Goal: Transaction & Acquisition: Obtain resource

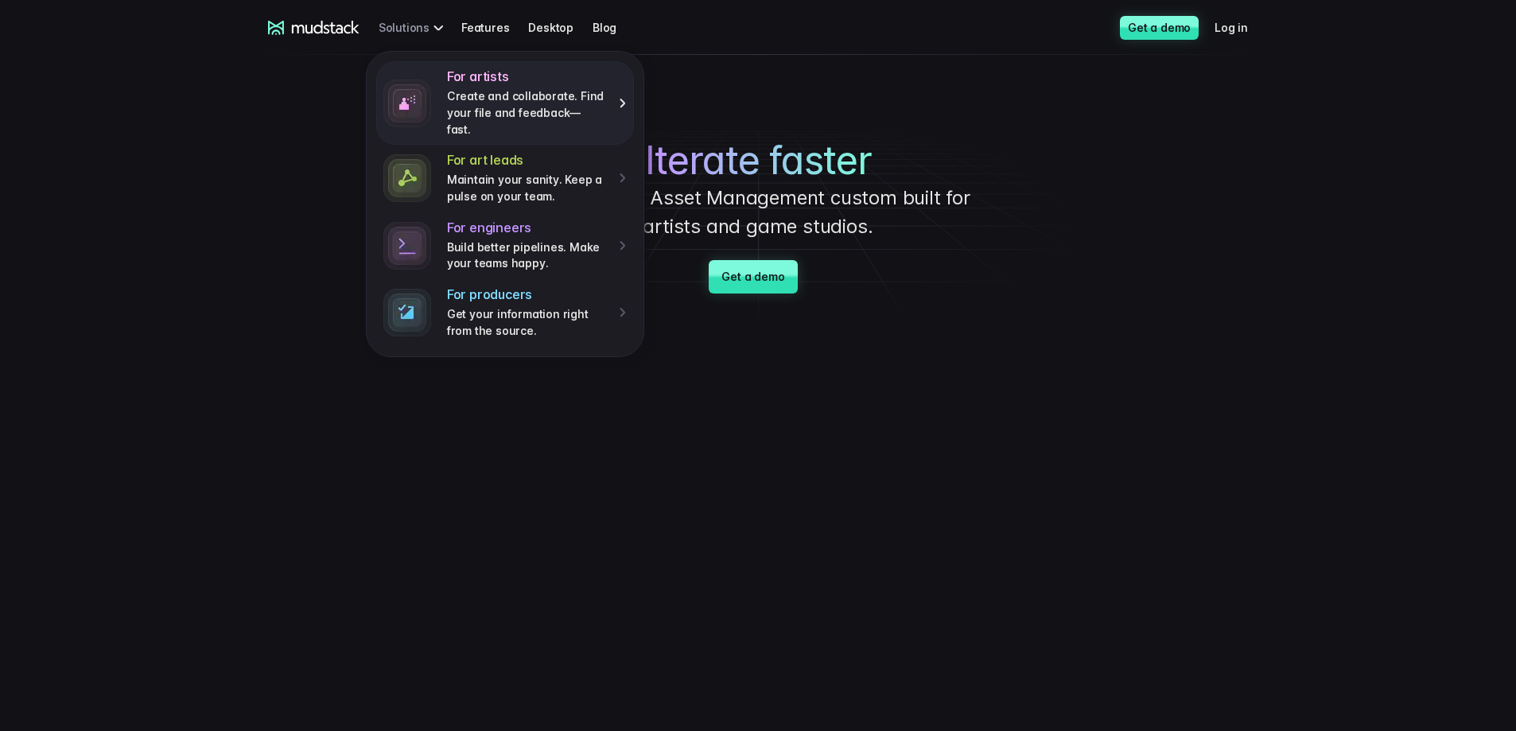
click at [544, 114] on p "Create and collaborate. Find your file and feedback— fast." at bounding box center [527, 112] width 161 height 49
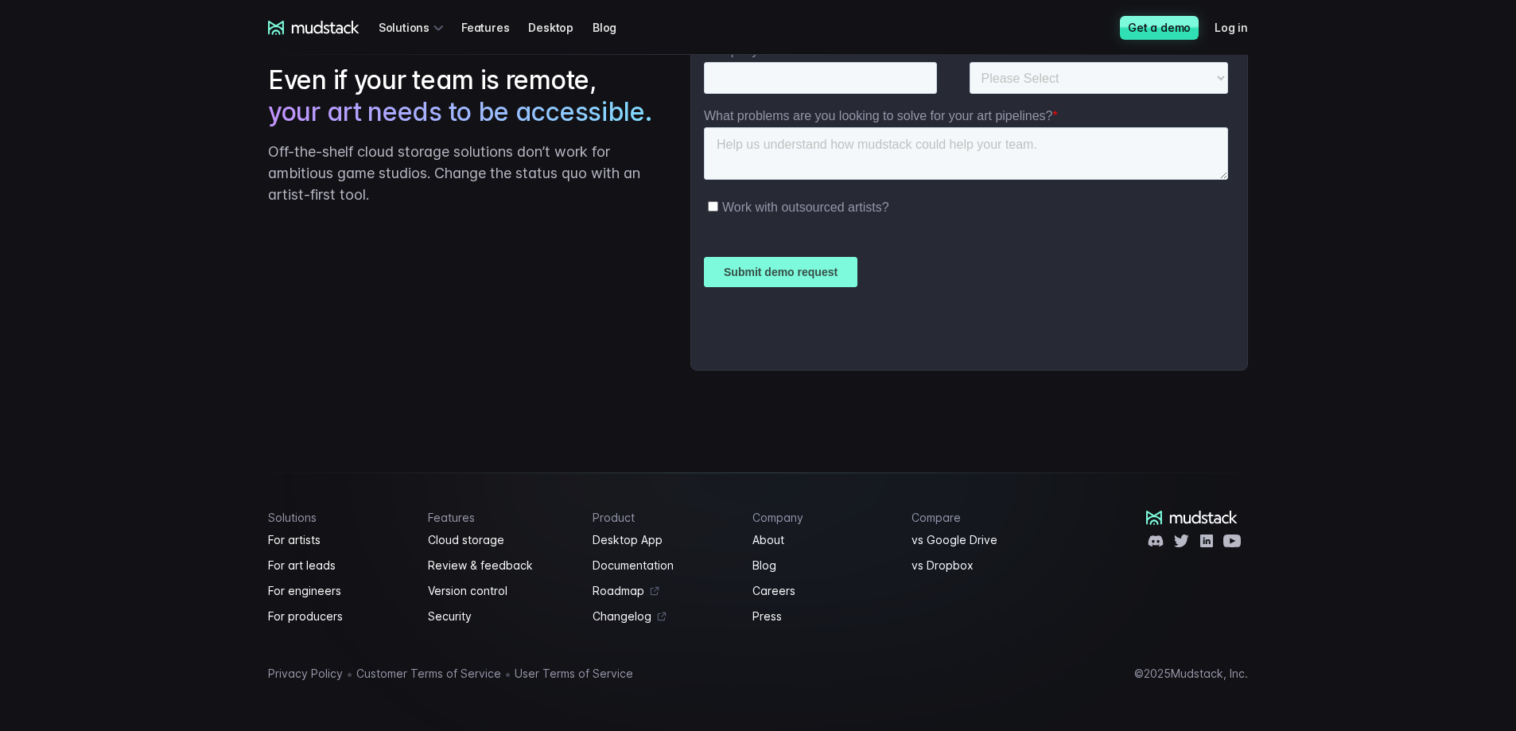
scroll to position [2453, 0]
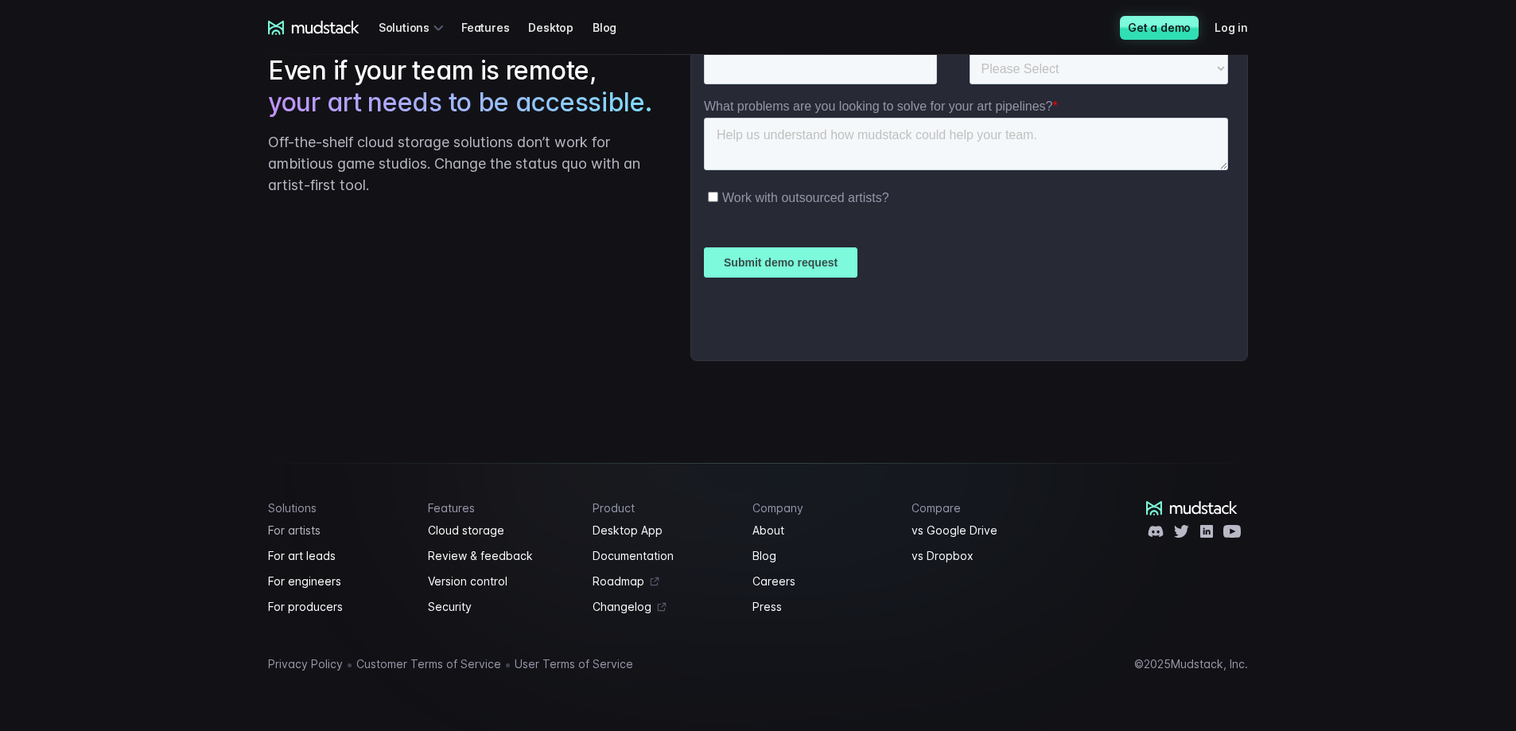
click at [309, 526] on link "For artists" at bounding box center [338, 530] width 141 height 19
click at [776, 529] on link "About" at bounding box center [823, 530] width 141 height 19
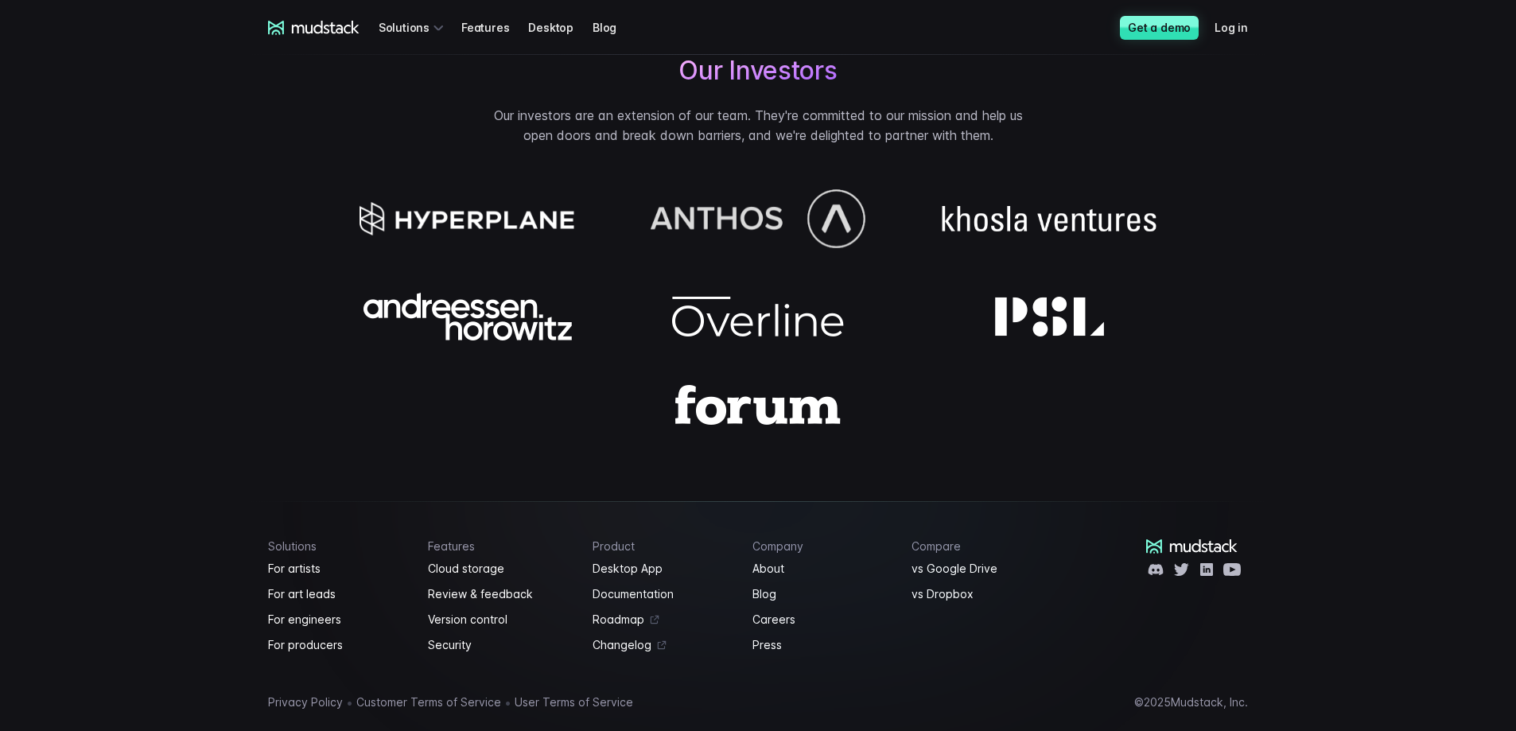
scroll to position [1381, 0]
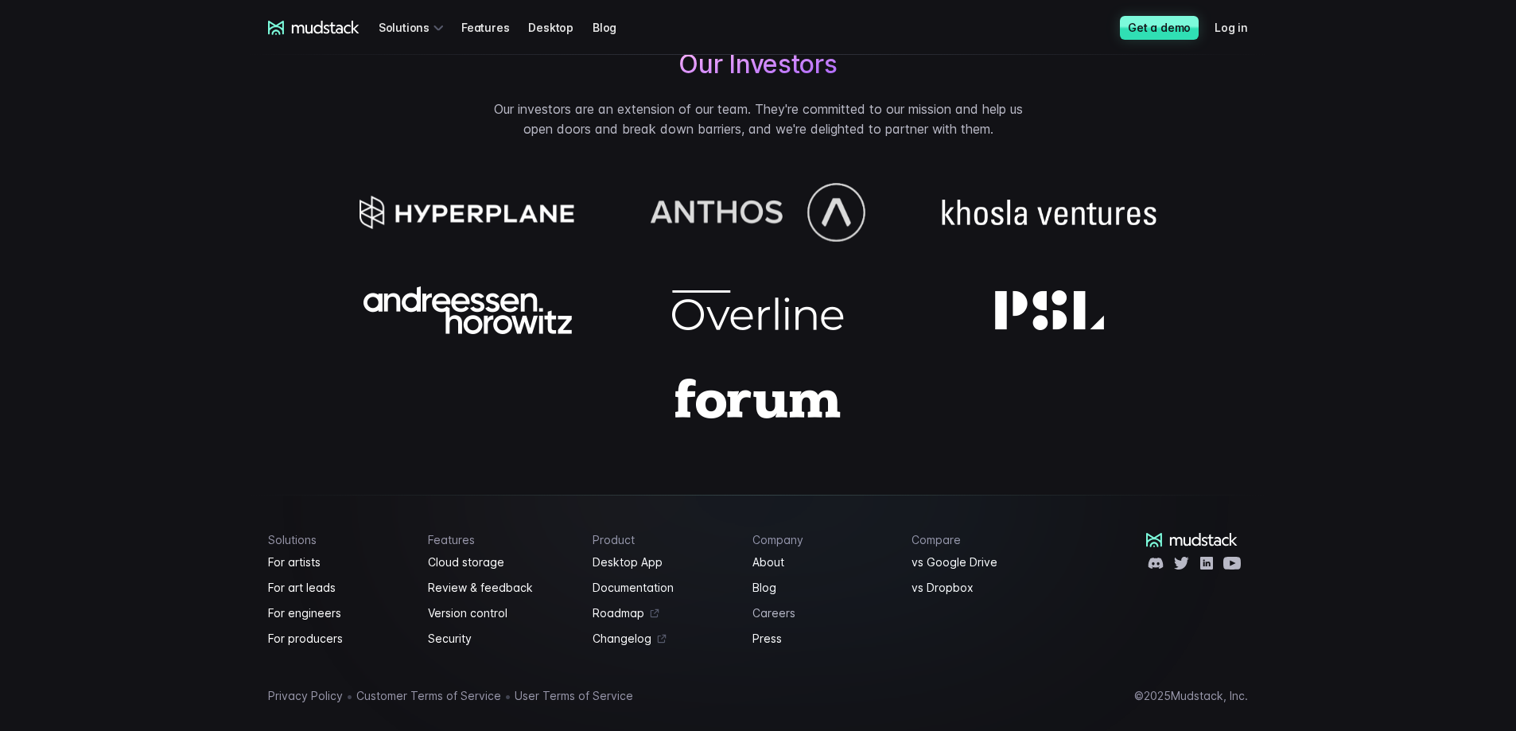
click at [767, 604] on link "Careers" at bounding box center [823, 613] width 141 height 19
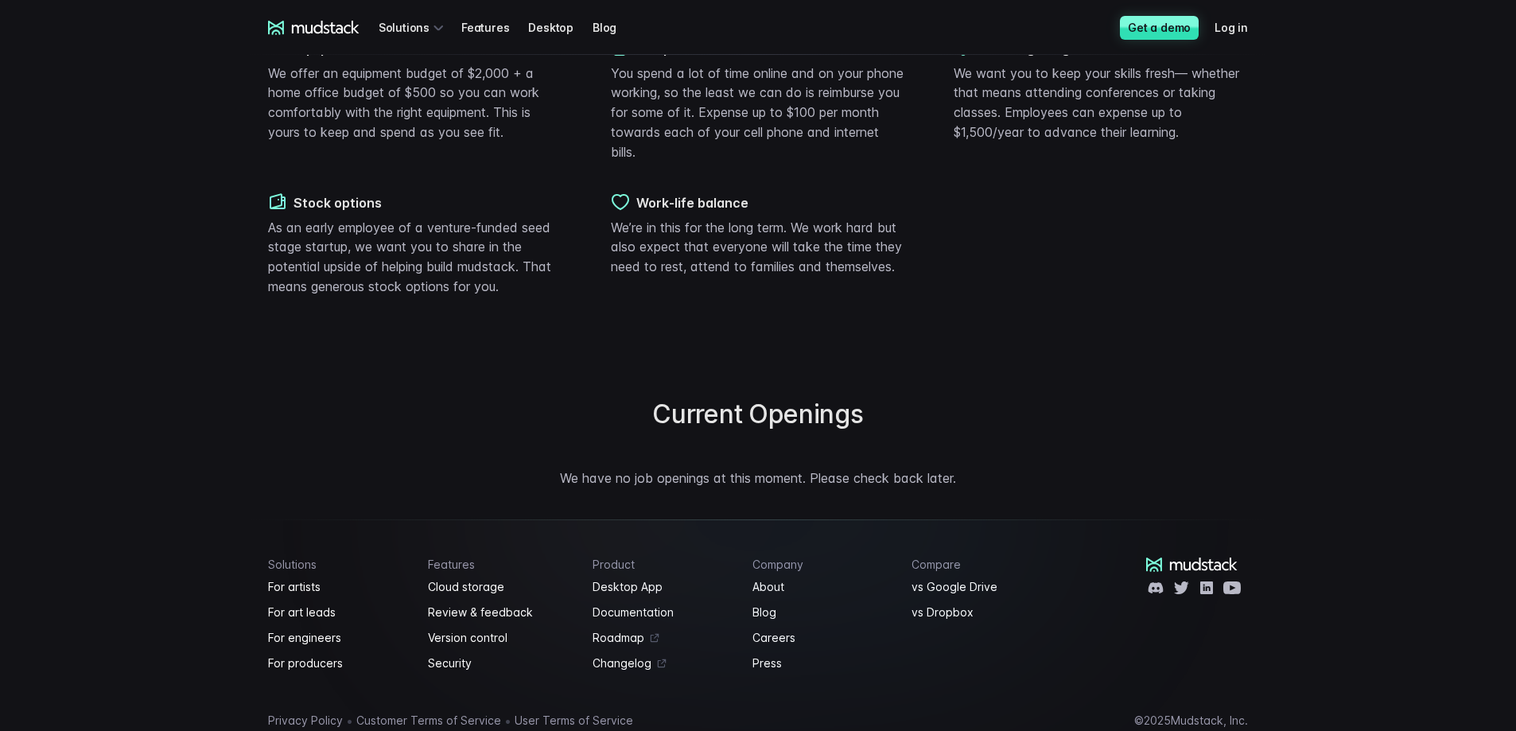
scroll to position [1098, 0]
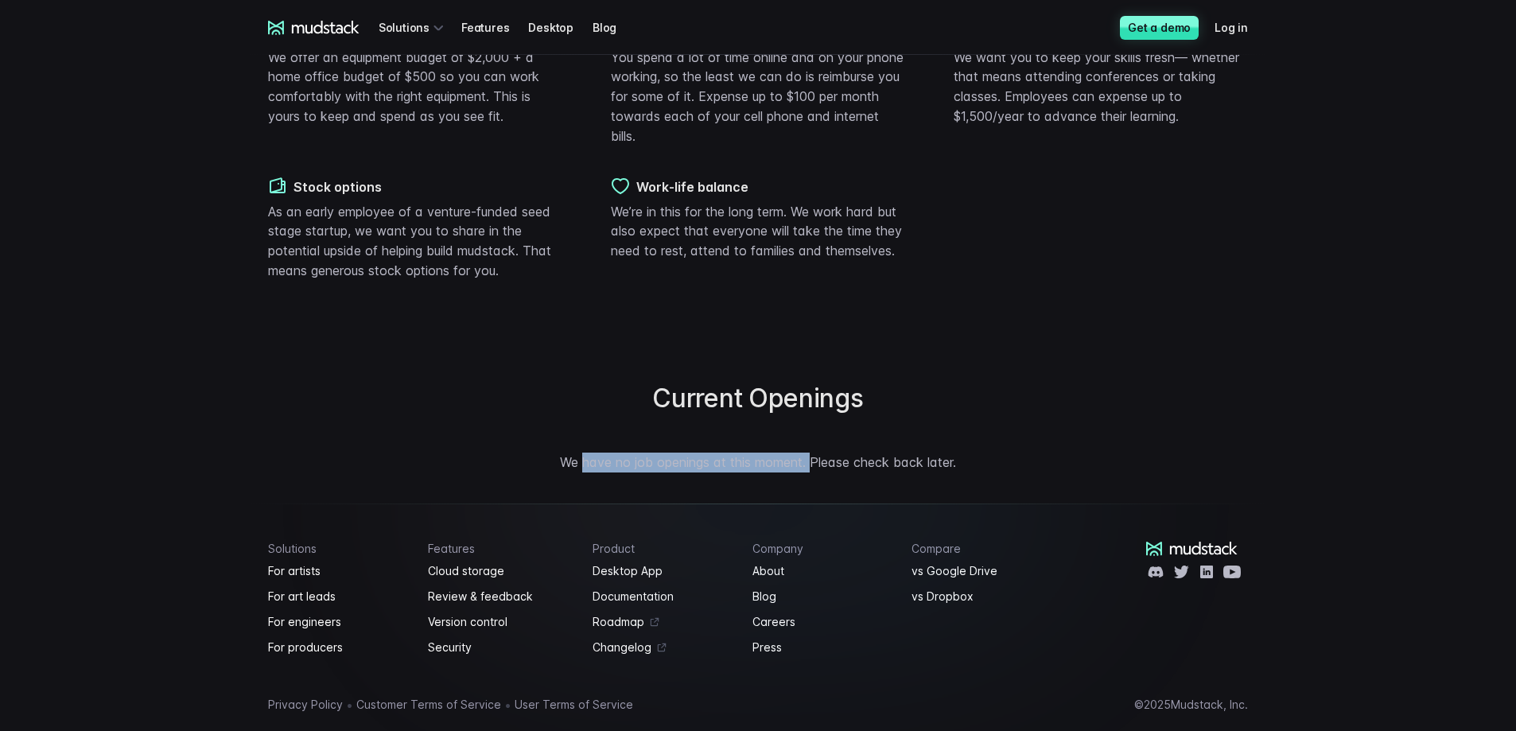
drag, startPoint x: 583, startPoint y: 422, endPoint x: 819, endPoint y: 426, distance: 235.5
click at [817, 453] on p "We have no job openings at this moment. Please check back later." at bounding box center [758, 463] width 1076 height 20
click at [768, 638] on link "Press" at bounding box center [823, 647] width 141 height 19
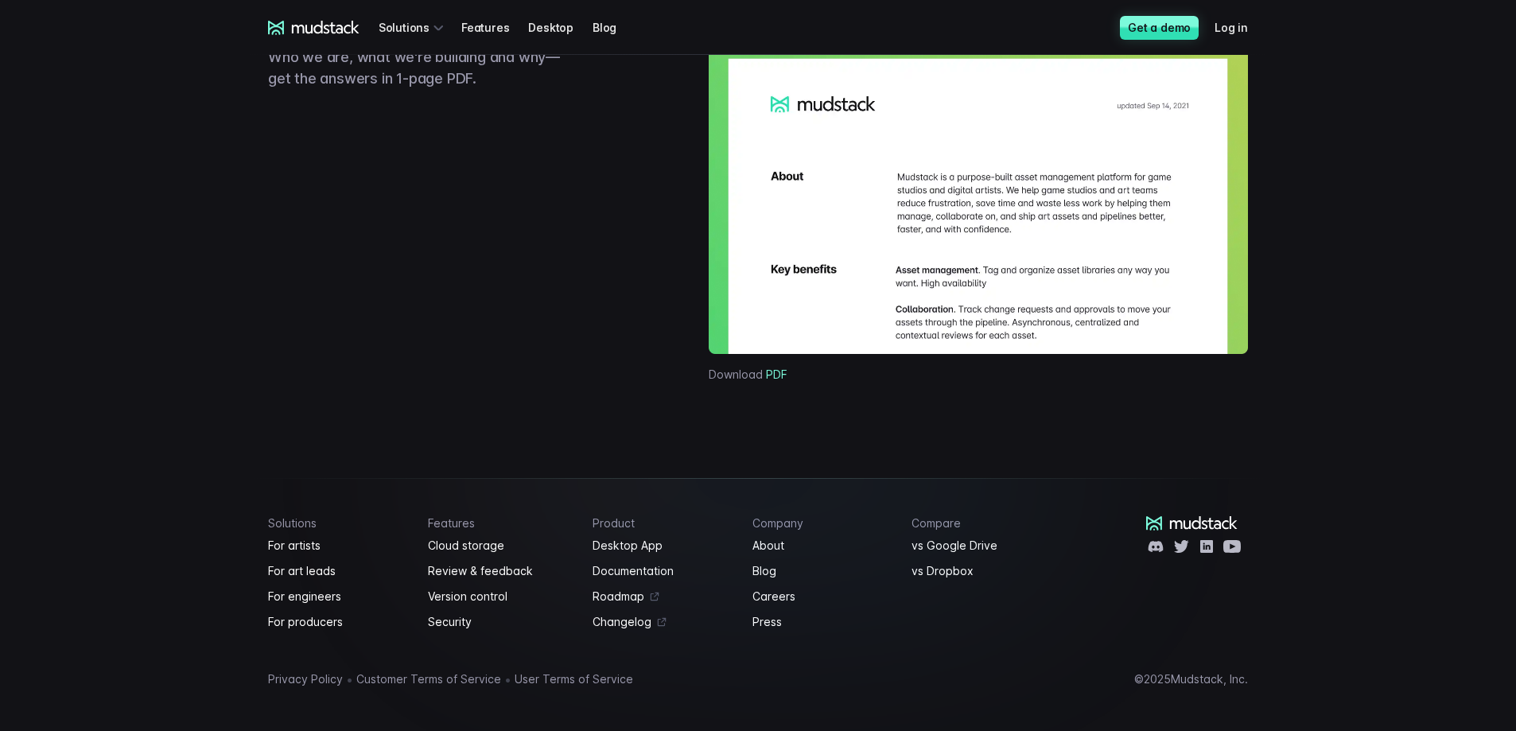
scroll to position [1221, 0]
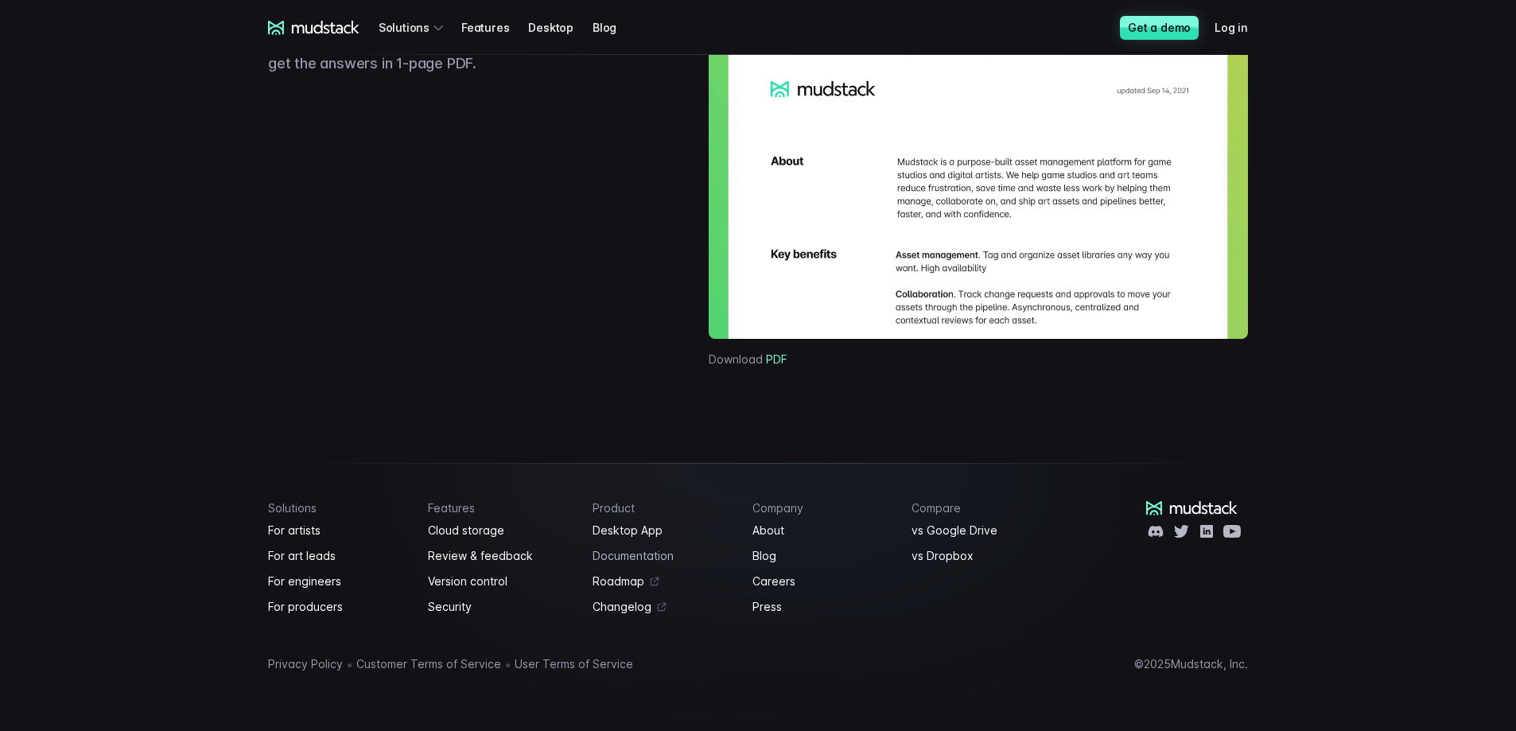
click at [634, 554] on link "Documentation" at bounding box center [663, 556] width 141 height 19
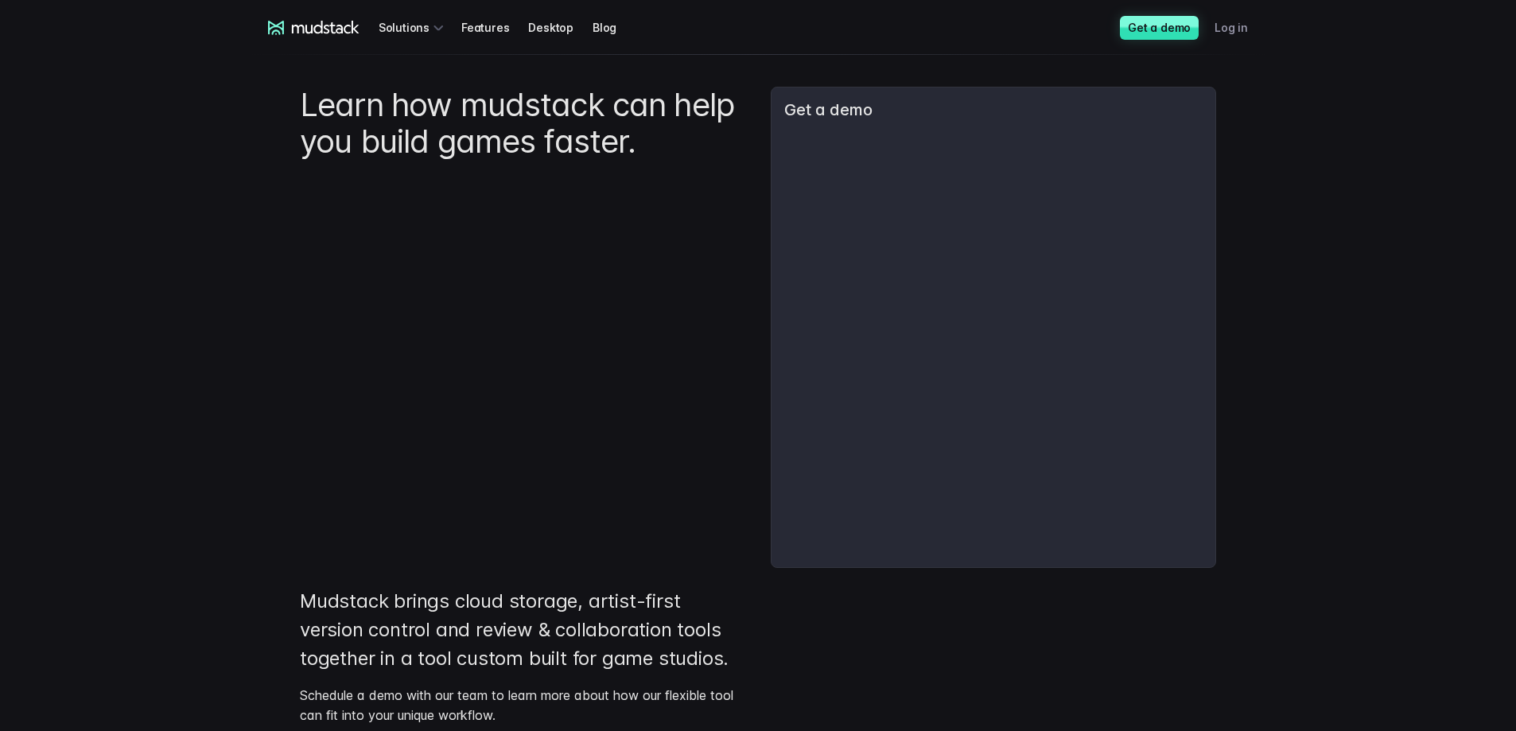
click at [1242, 28] on link "Log in" at bounding box center [1241, 27] width 53 height 29
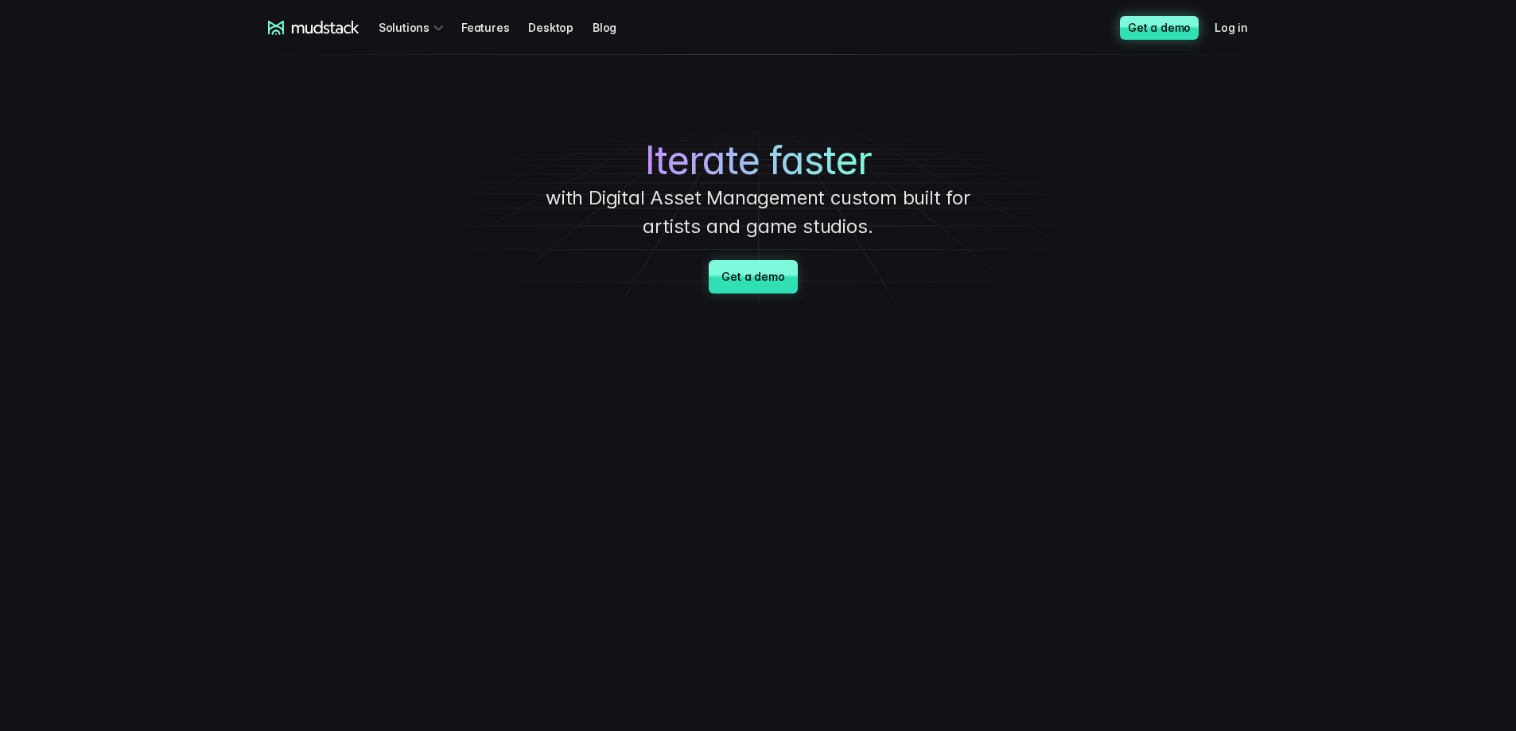
click at [1179, 31] on link "Get a demo" at bounding box center [1159, 28] width 79 height 24
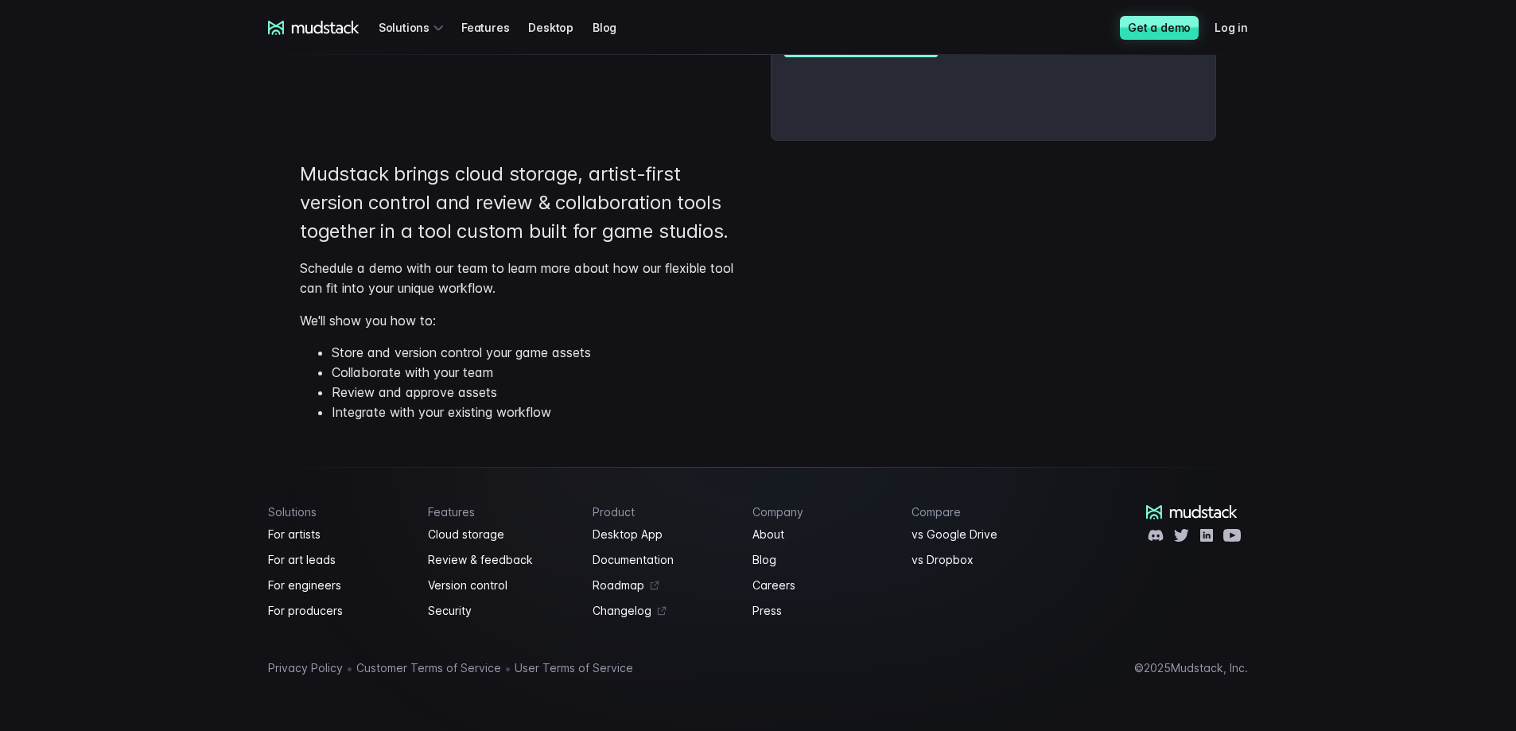
scroll to position [461, 0]
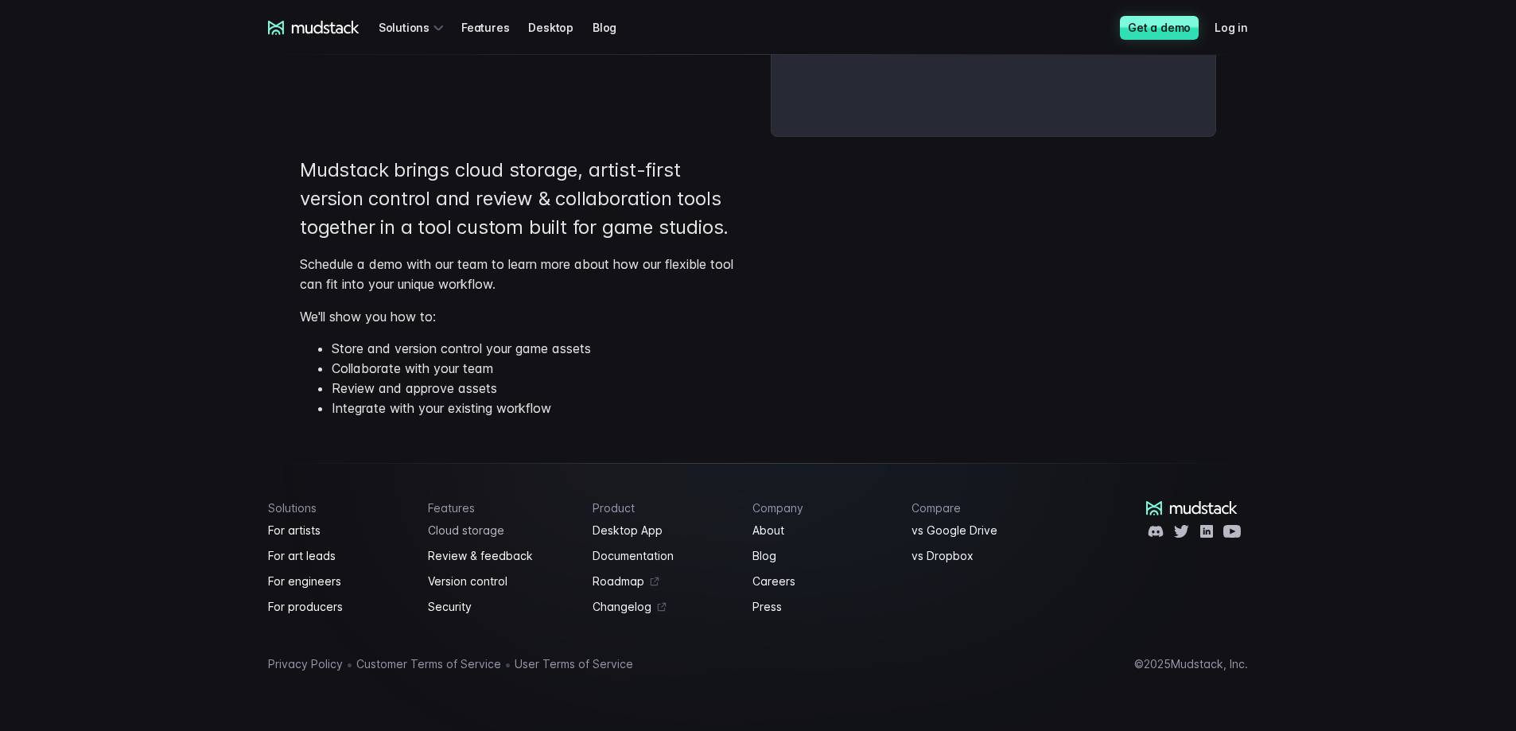
click at [498, 533] on link "Cloud storage" at bounding box center [501, 530] width 146 height 19
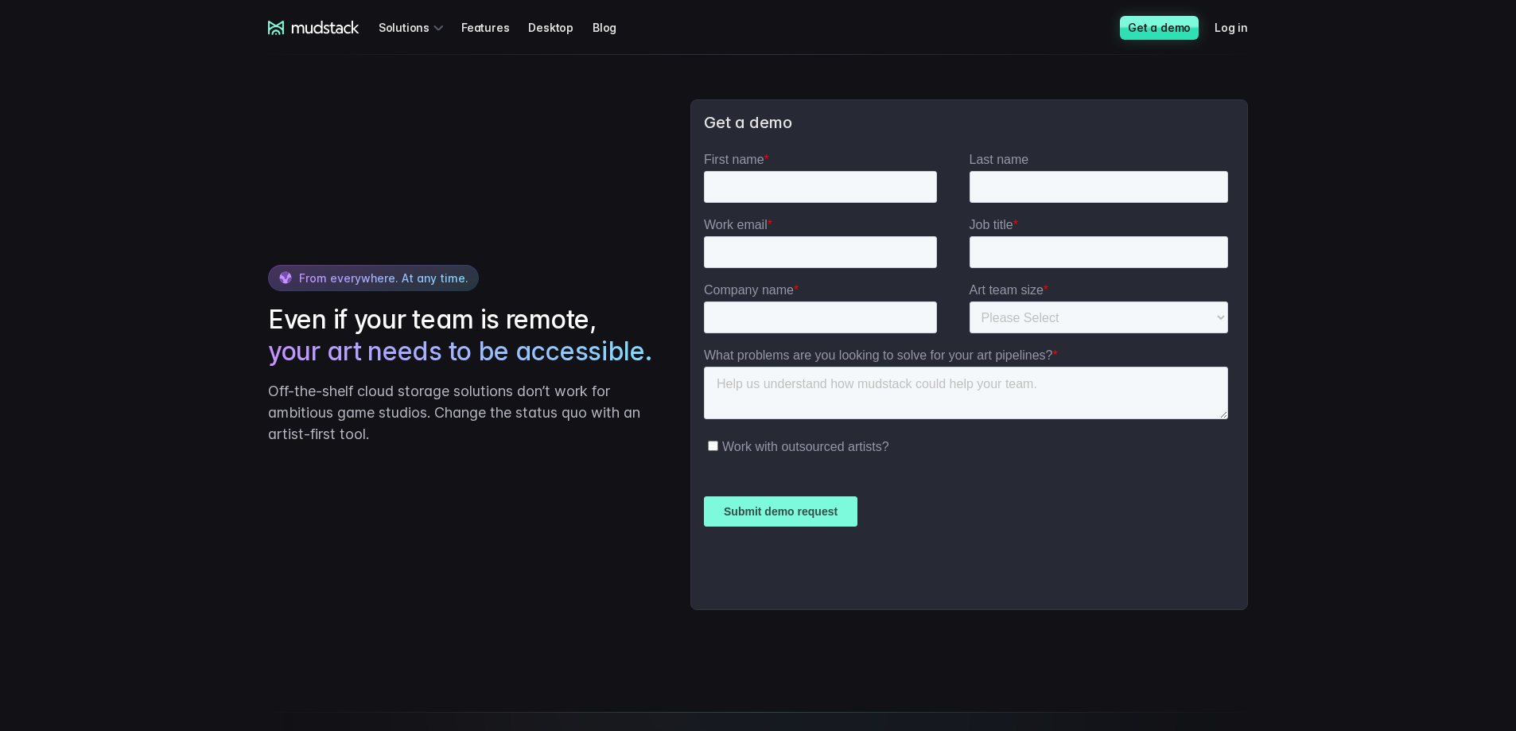
scroll to position [2495, 0]
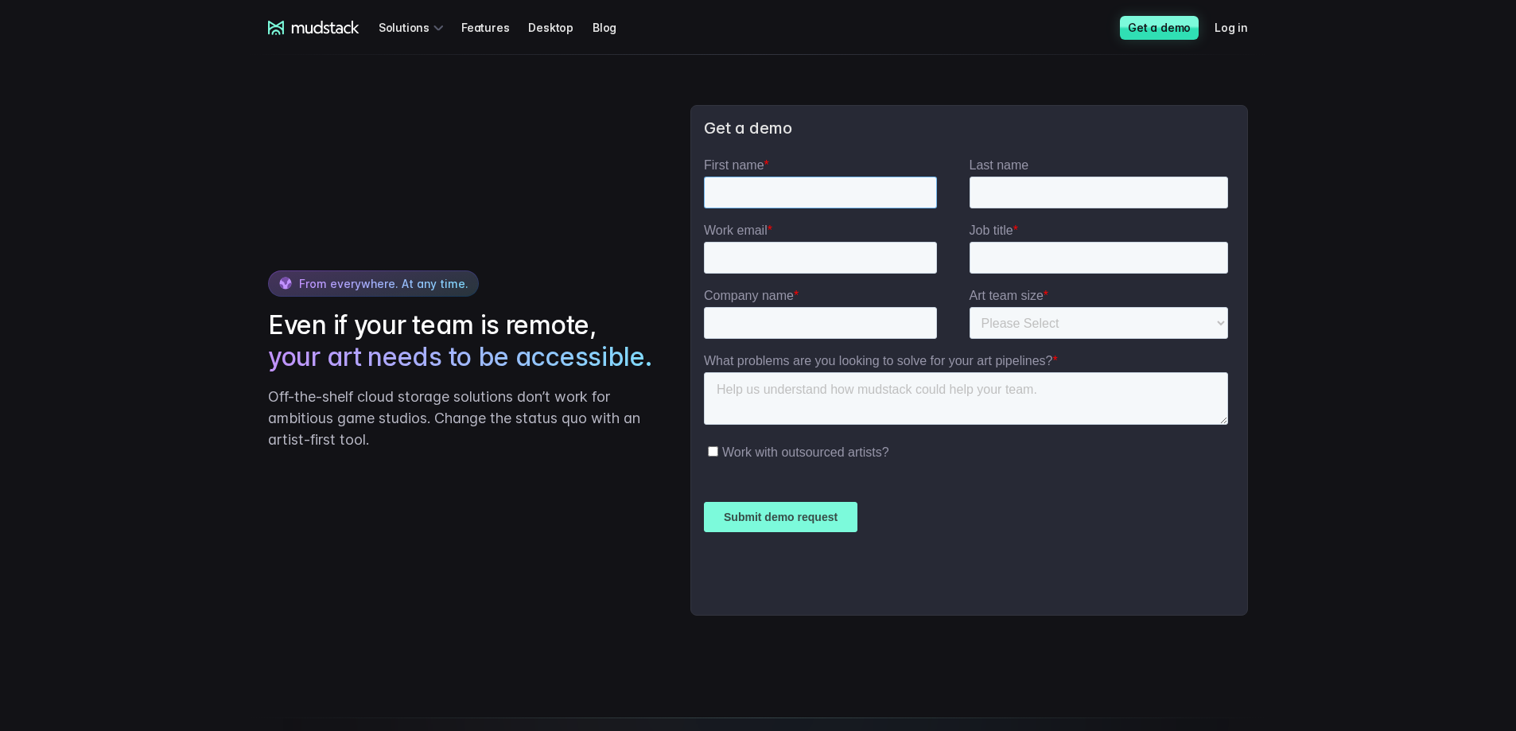
click at [737, 179] on input "First name *" at bounding box center [819, 193] width 233 height 32
type input "[PERSON_NAME]"
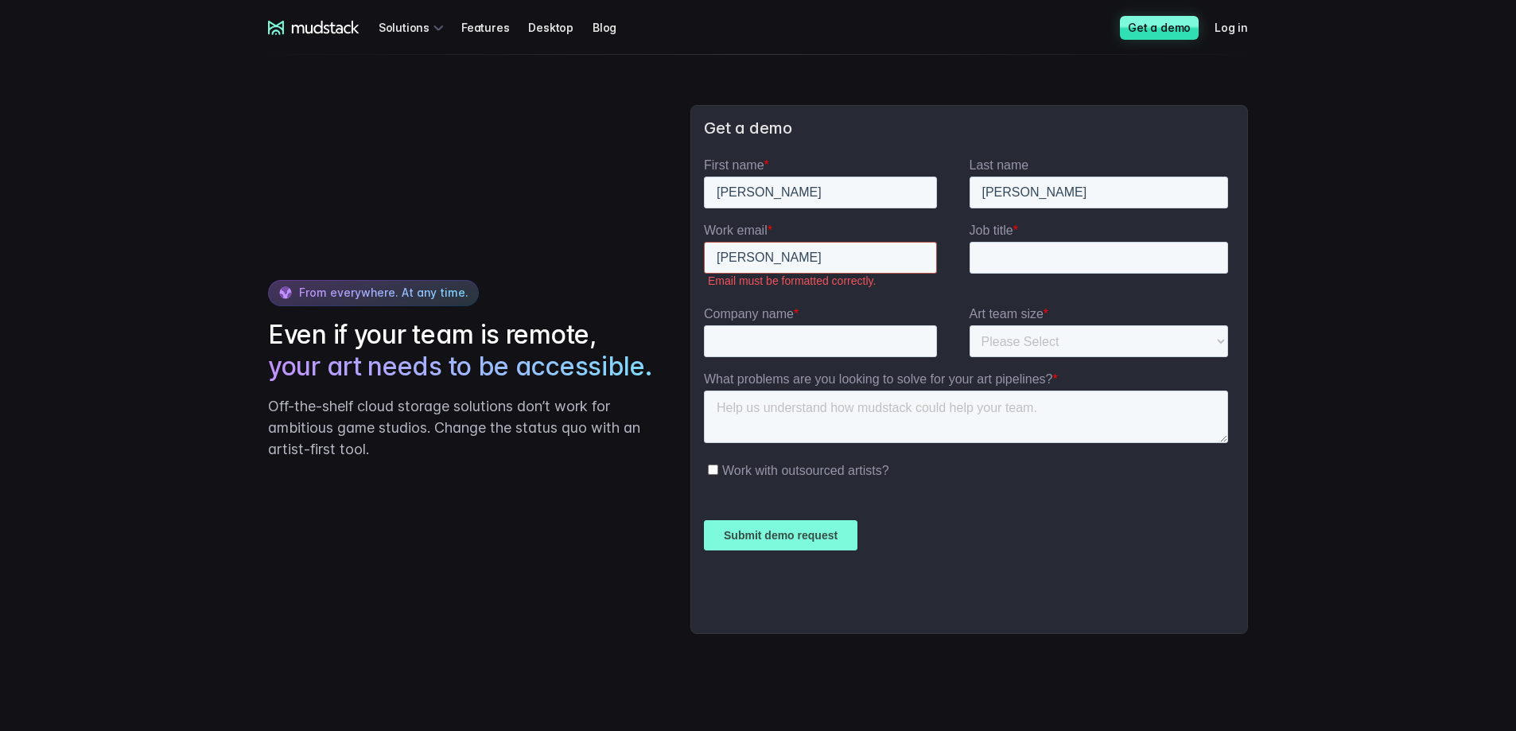
type input "[PERSON_NAME][EMAIL_ADDRESS][DOMAIN_NAME]"
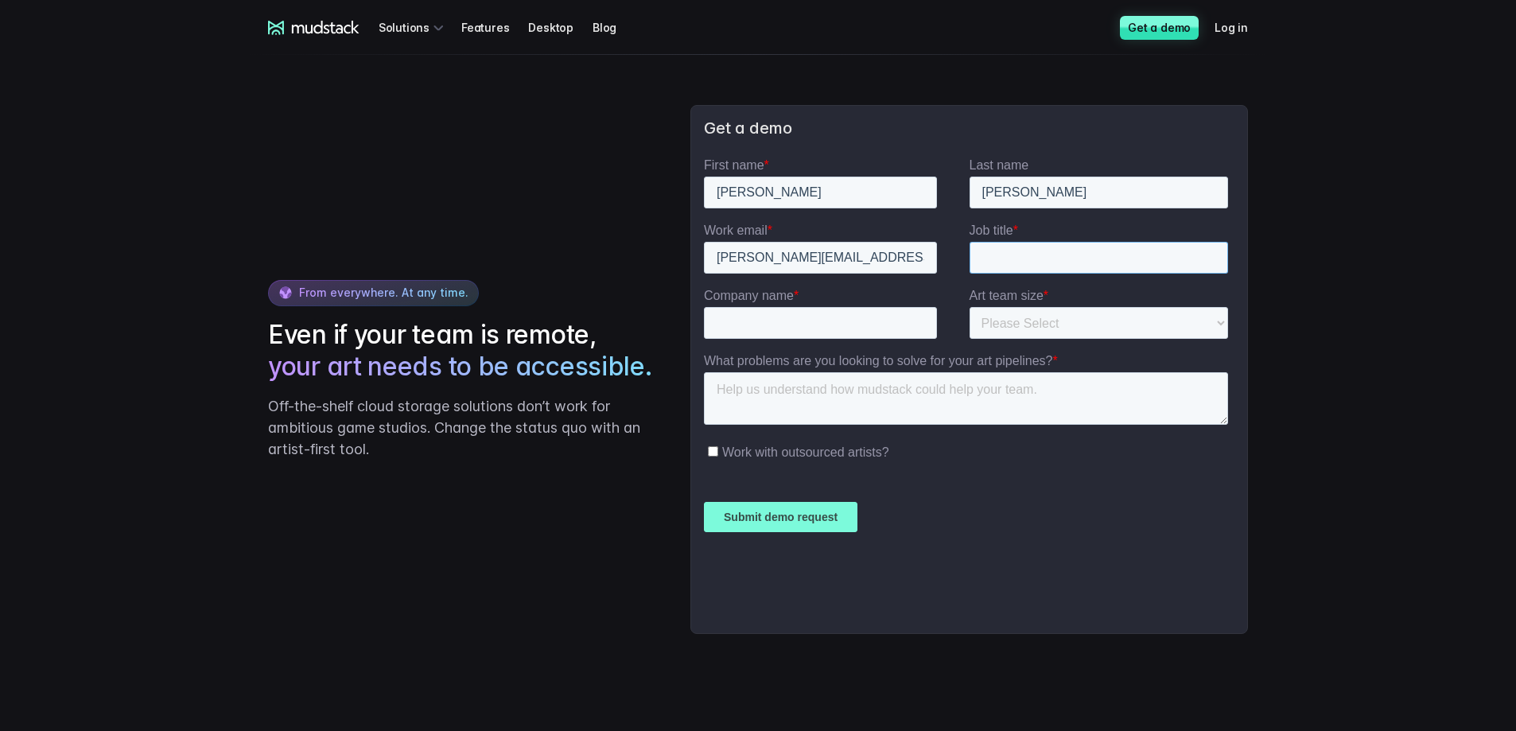
click at [1020, 255] on input "Job title *" at bounding box center [1098, 258] width 259 height 32
type input "Project owner"
click at [875, 327] on input "Company name *" at bounding box center [819, 323] width 233 height 32
click at [1045, 328] on select "Please Select 1-10 11-25 26-50 50+" at bounding box center [1098, 323] width 259 height 32
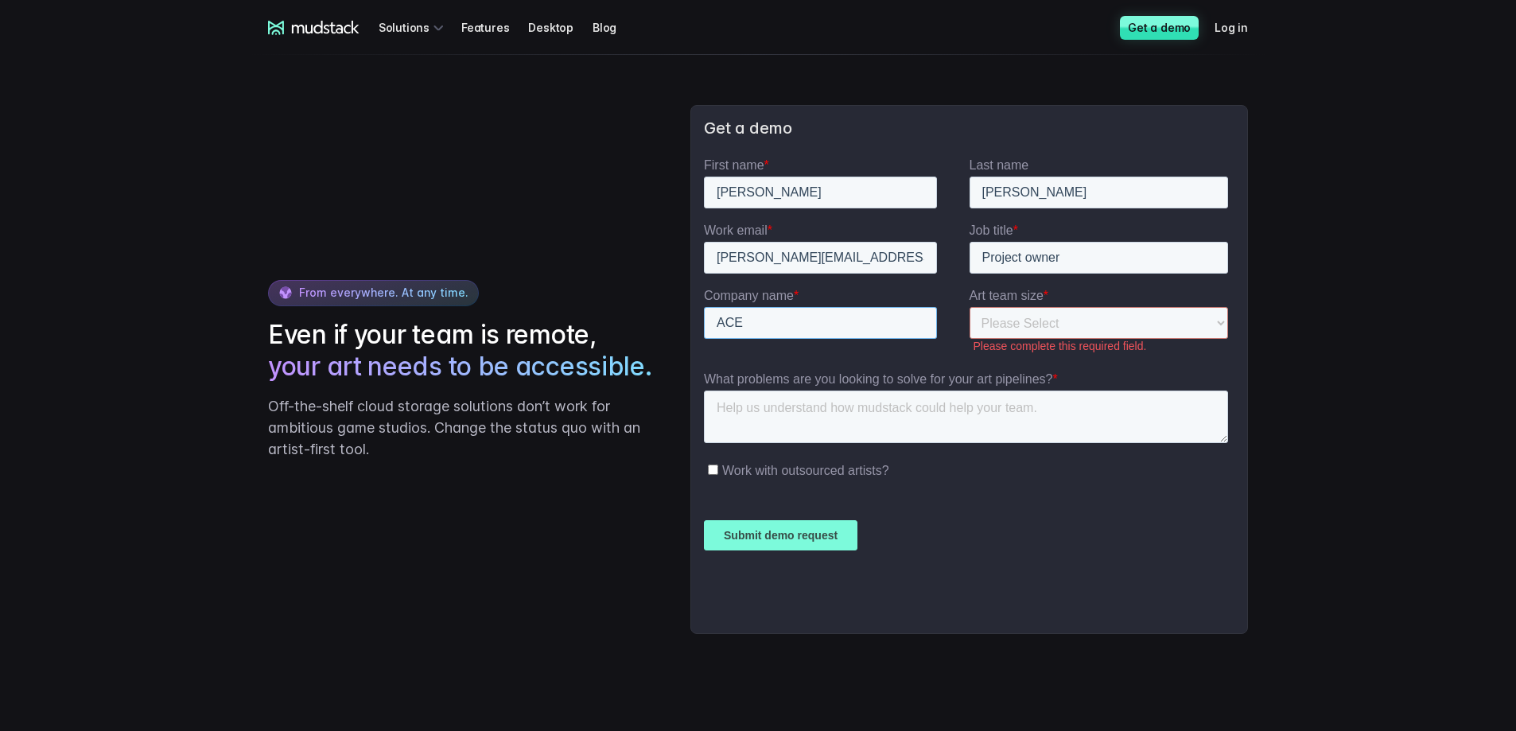
click at [795, 313] on input "ACE" at bounding box center [819, 323] width 233 height 32
drag, startPoint x: 778, startPoint y: 317, endPoint x: 491, endPoint y: 300, distance: 287.7
click at [703, 300] on html "First name * [PERSON_NAME] Last name [PERSON_NAME] email * [PERSON_NAME][EMAIL_…" at bounding box center [968, 389] width 531 height 463
type input "GL PROD"
click at [1076, 311] on select "Please Select 1-10 11-25 26-50 50+" at bounding box center [1098, 323] width 259 height 32
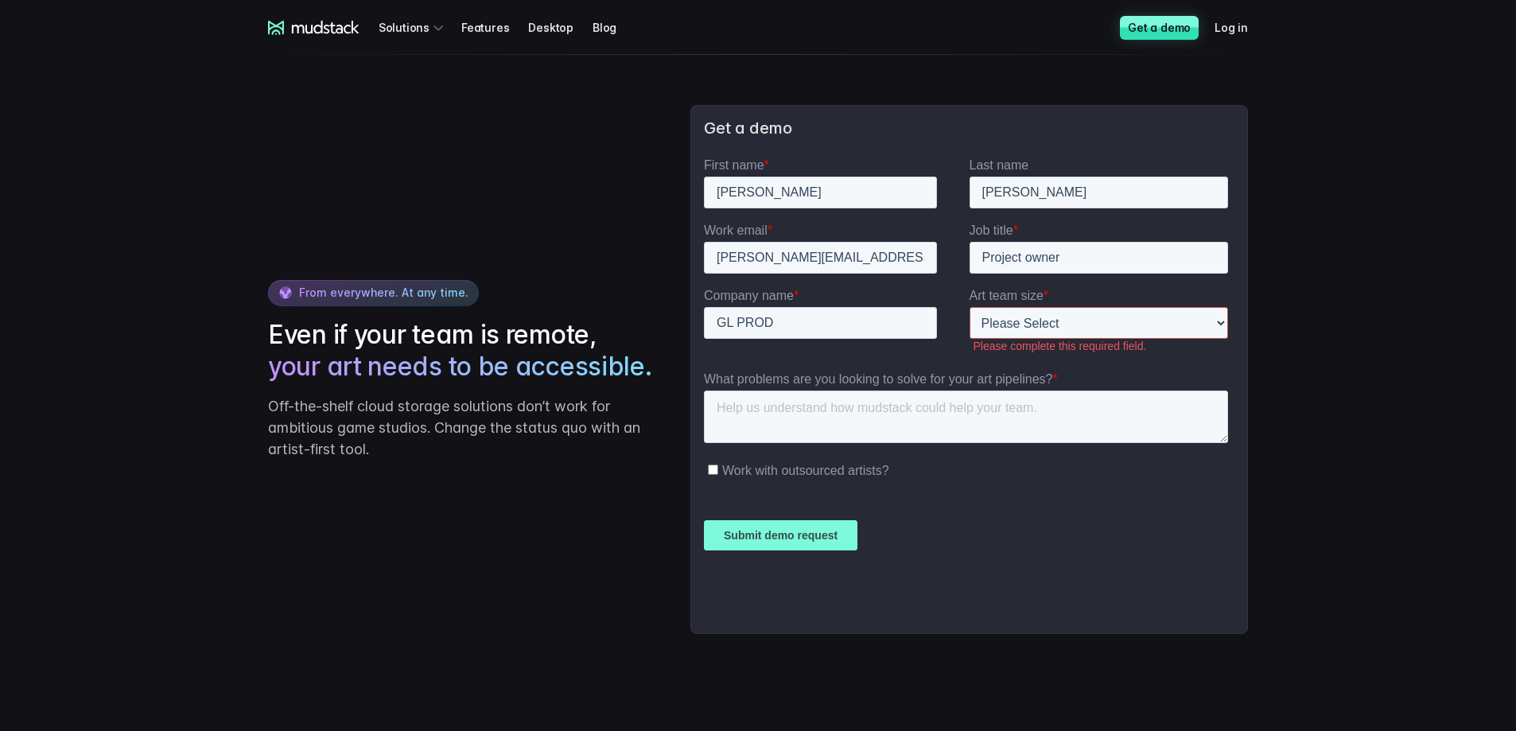
select select "1-10"
click at [969, 307] on select "Please Select 1-10 11-25 26-50 50+" at bounding box center [1098, 323] width 259 height 32
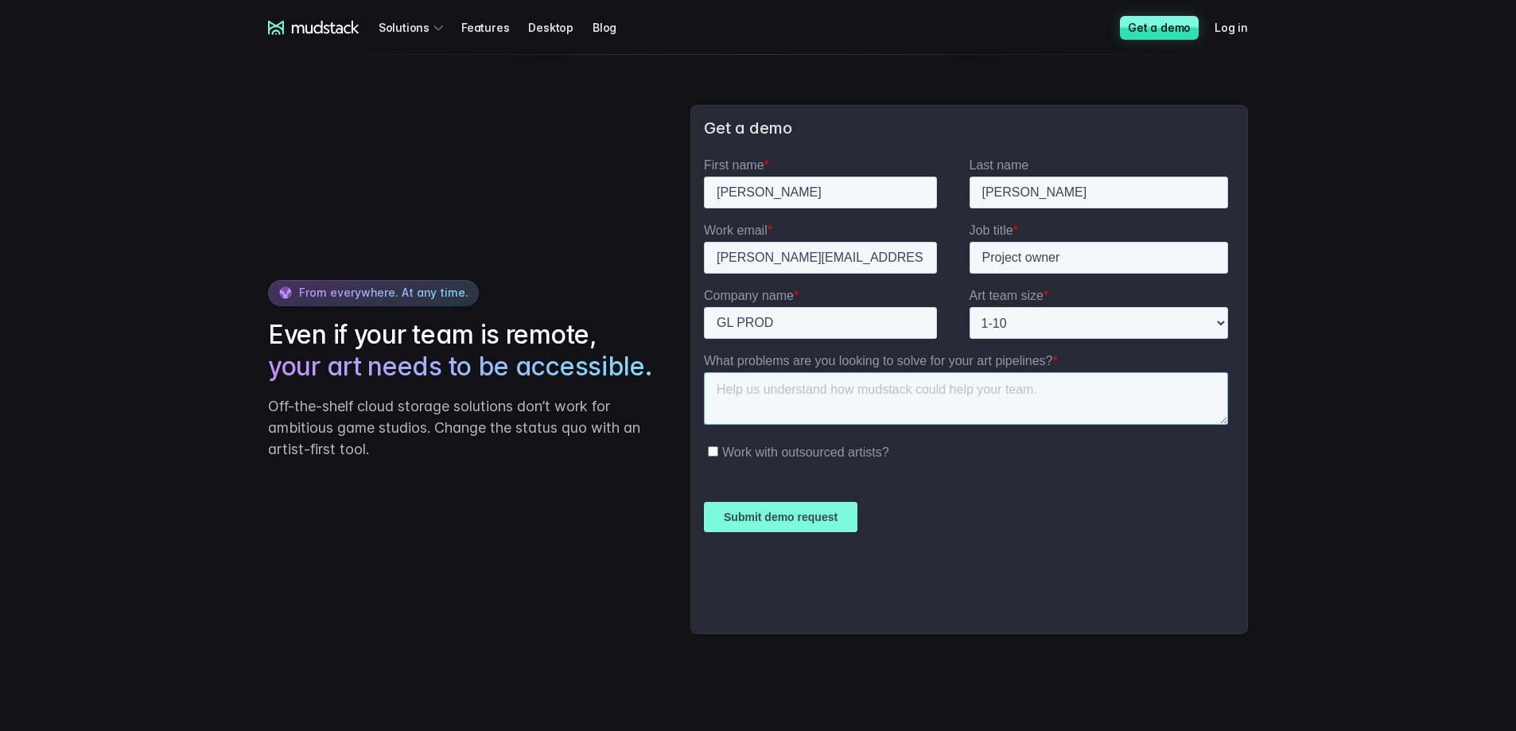
drag, startPoint x: 831, startPoint y: 379, endPoint x: 852, endPoint y: 311, distance: 70.7
click at [831, 379] on textarea "What problems are you looking to solve for your art pipelines? *" at bounding box center [965, 398] width 524 height 53
type textarea "I would love to know the princing and how we could work with it as a team. Than…"
click at [790, 529] on input "Submit demo request" at bounding box center [780, 517] width 154 height 30
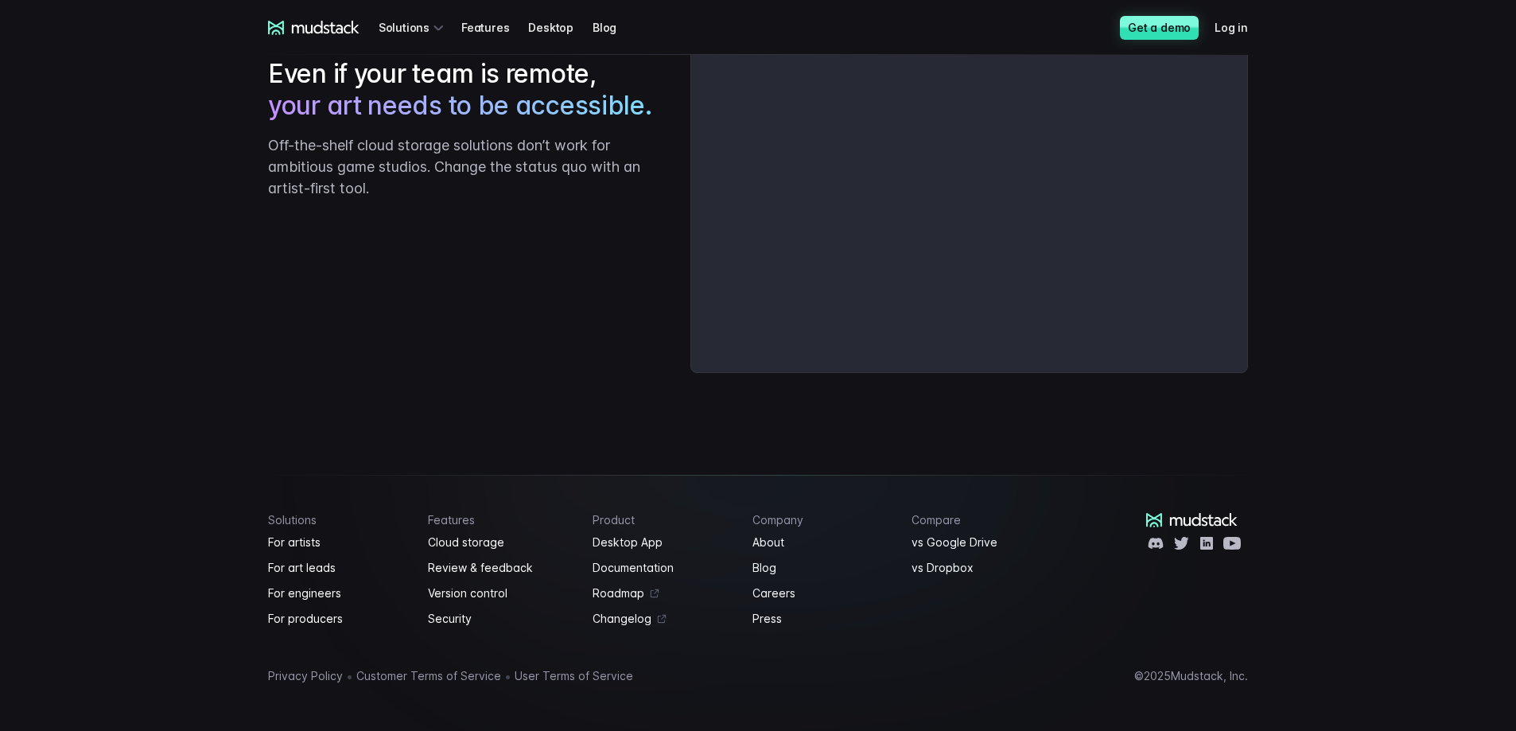
scroll to position [2787, 0]
